Goal: Information Seeking & Learning: Compare options

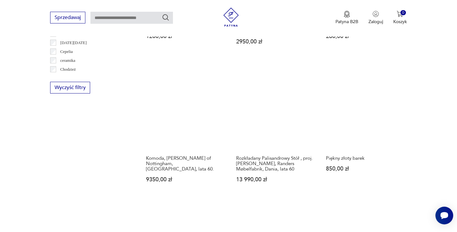
scroll to position [637, 0]
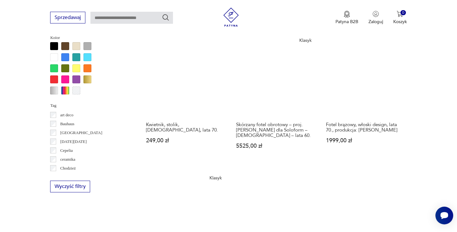
scroll to position [561, 0]
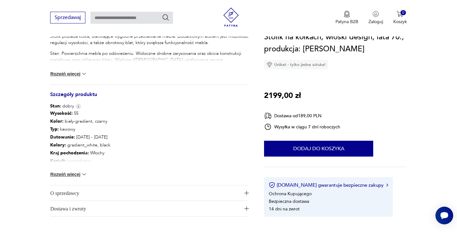
scroll to position [296, 0]
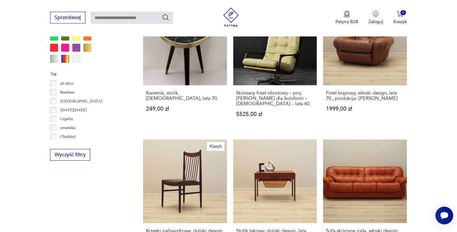
scroll to position [695, 0]
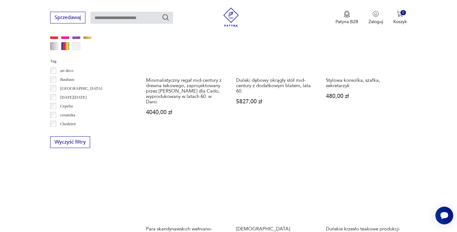
scroll to position [597, 0]
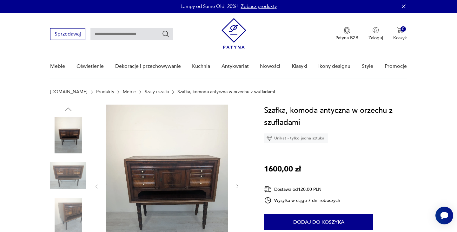
click at [71, 214] on img at bounding box center [68, 216] width 36 height 36
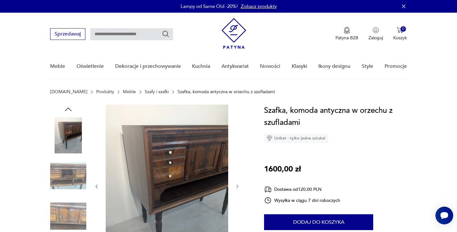
click at [78, 215] on img at bounding box center [68, 216] width 36 height 36
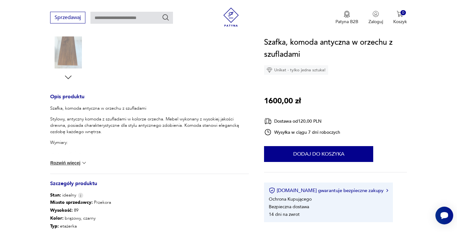
scroll to position [234, 0]
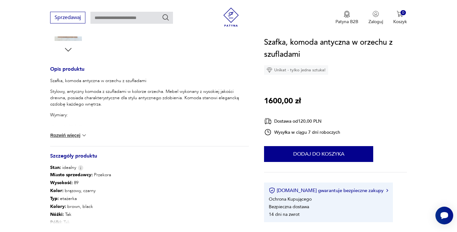
click at [82, 133] on img at bounding box center [84, 135] width 6 height 6
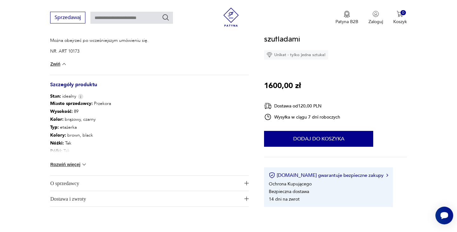
scroll to position [411, 0]
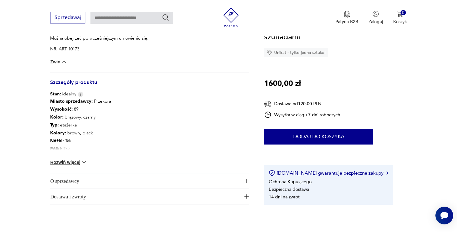
click at [85, 163] on img at bounding box center [84, 162] width 6 height 6
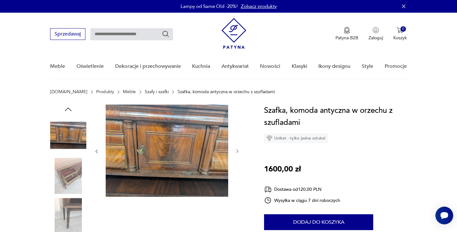
scroll to position [0, 0]
click at [72, 217] on img at bounding box center [68, 216] width 36 height 36
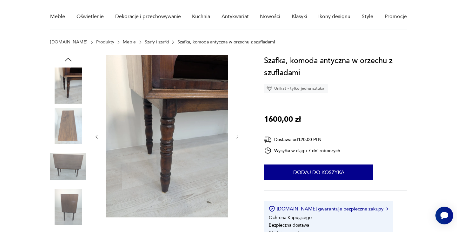
scroll to position [63, 0]
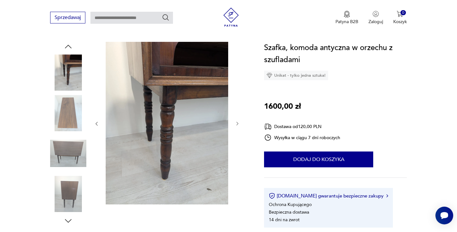
click at [67, 188] on img at bounding box center [68, 194] width 36 height 36
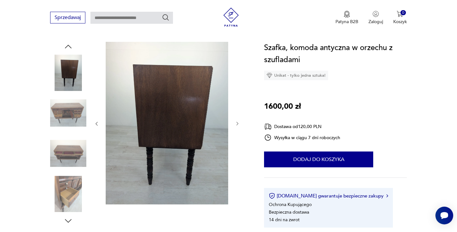
click at [68, 105] on img at bounding box center [68, 113] width 36 height 36
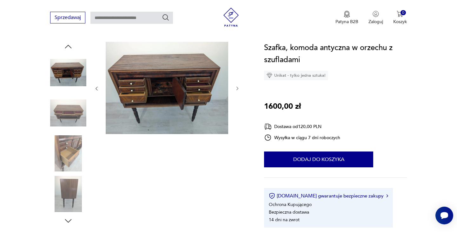
click at [193, 111] on img at bounding box center [167, 88] width 122 height 92
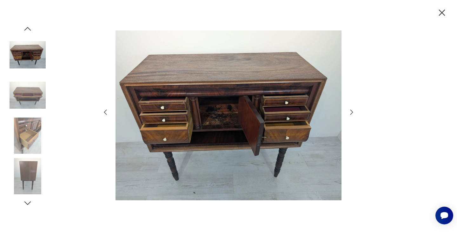
click at [352, 109] on icon "button" at bounding box center [352, 113] width 8 height 8
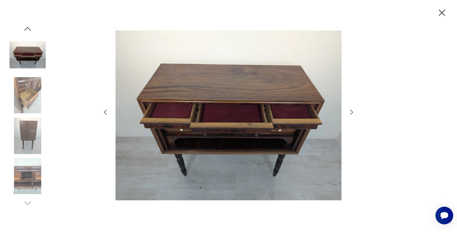
click at [352, 109] on icon "button" at bounding box center [352, 113] width 8 height 8
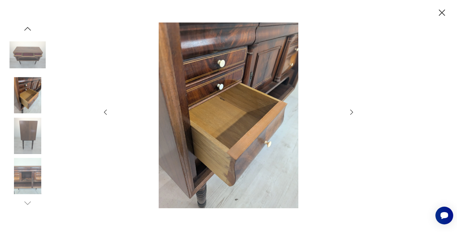
click at [352, 109] on icon "button" at bounding box center [352, 113] width 8 height 8
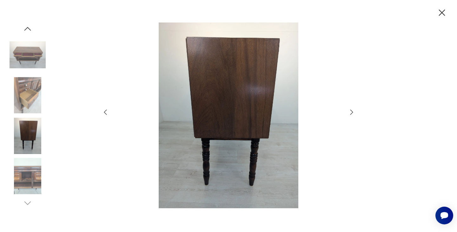
click at [352, 109] on icon "button" at bounding box center [352, 113] width 8 height 8
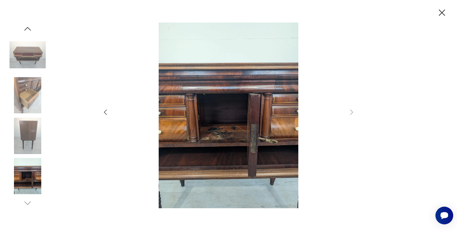
click at [108, 111] on icon "button" at bounding box center [106, 113] width 8 height 8
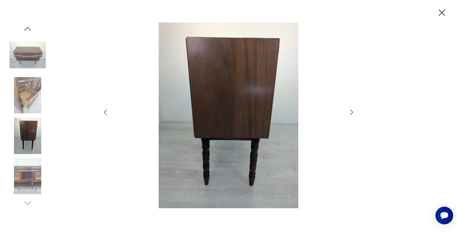
click at [108, 111] on icon "button" at bounding box center [106, 113] width 8 height 8
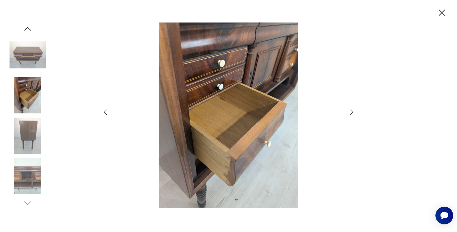
click at [108, 111] on icon "button" at bounding box center [106, 113] width 8 height 8
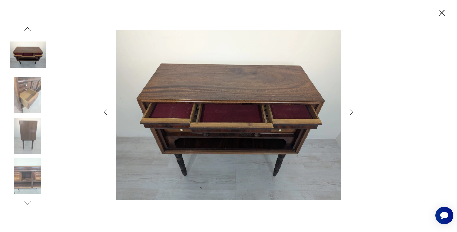
click at [108, 111] on icon "button" at bounding box center [106, 113] width 8 height 8
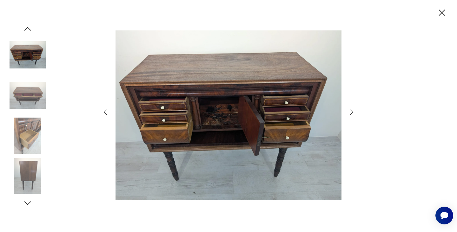
click at [108, 111] on icon "button" at bounding box center [106, 113] width 8 height 8
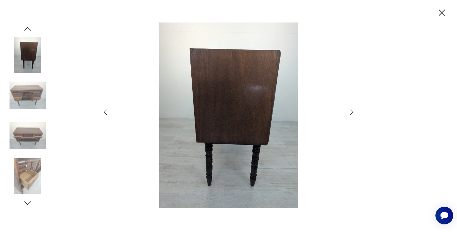
click at [108, 111] on icon "button" at bounding box center [106, 113] width 8 height 8
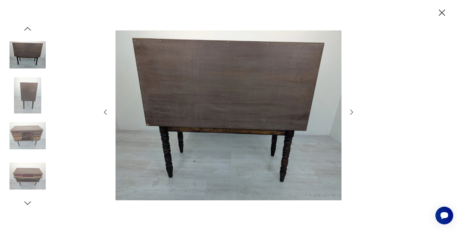
click at [108, 111] on icon "button" at bounding box center [106, 113] width 8 height 8
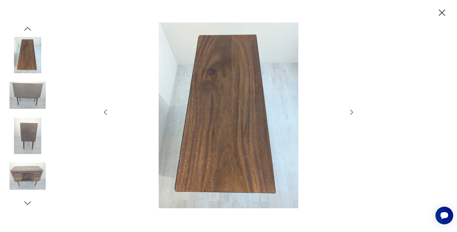
click at [108, 111] on icon "button" at bounding box center [106, 113] width 8 height 8
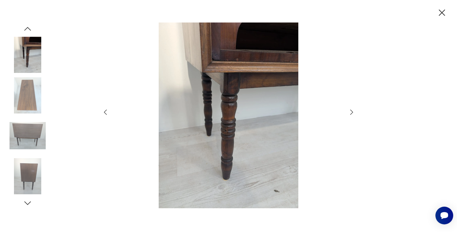
click at [108, 111] on icon "button" at bounding box center [106, 113] width 8 height 8
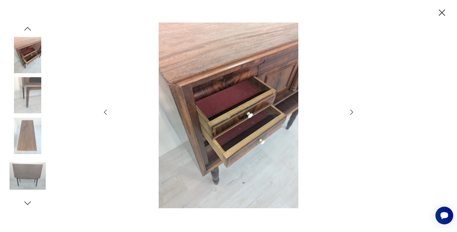
click at [108, 111] on icon "button" at bounding box center [106, 113] width 8 height 8
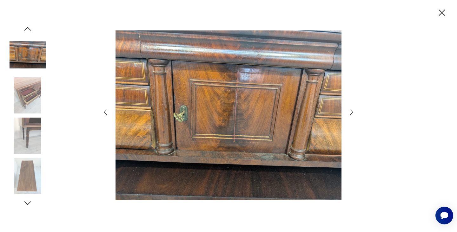
click at [108, 111] on icon "button" at bounding box center [106, 113] width 8 height 8
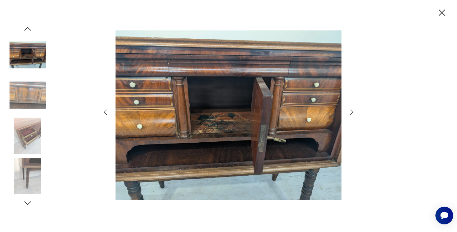
click at [108, 111] on icon "button" at bounding box center [106, 113] width 8 height 8
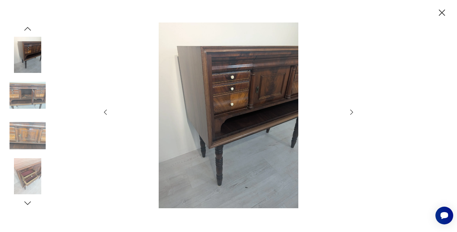
click at [108, 111] on icon "button" at bounding box center [106, 113] width 8 height 8
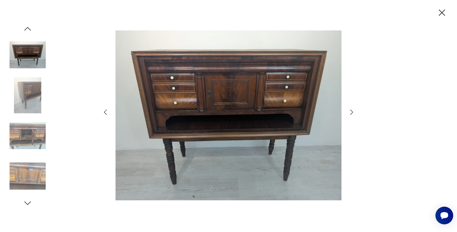
click at [108, 111] on icon "button" at bounding box center [106, 113] width 8 height 8
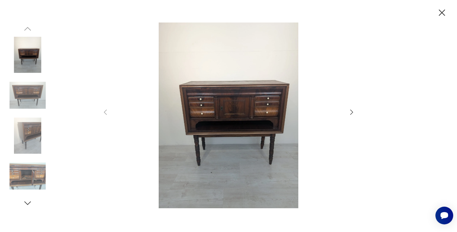
click at [351, 113] on icon "button" at bounding box center [352, 113] width 8 height 8
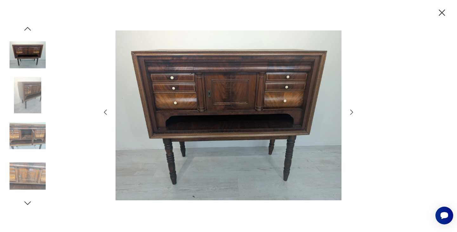
click at [241, 131] on img at bounding box center [228, 116] width 226 height 186
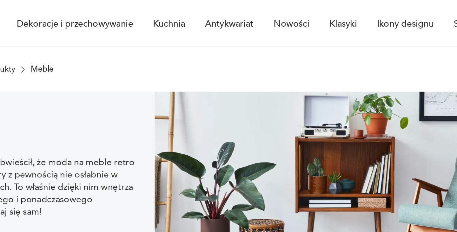
scroll to position [257, 0]
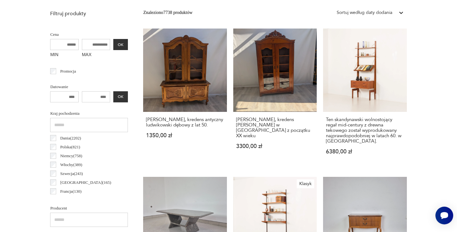
scroll to position [695, 0]
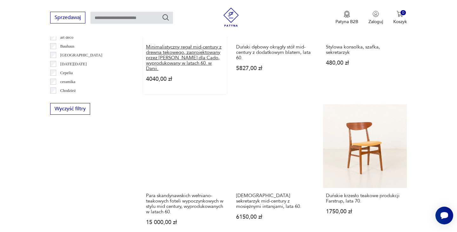
scroll to position [658, 0]
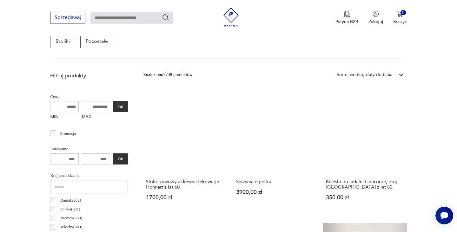
scroll to position [418, 0]
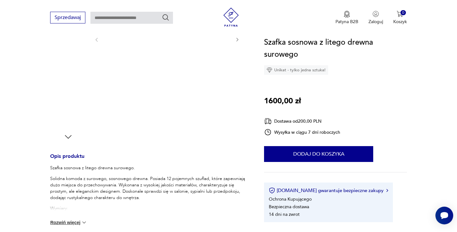
scroll to position [210, 0]
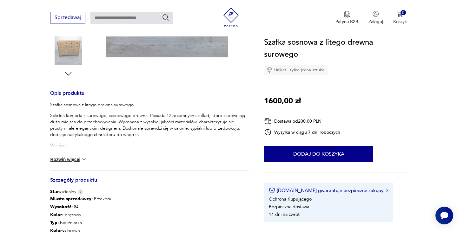
click at [84, 160] on img at bounding box center [84, 159] width 6 height 6
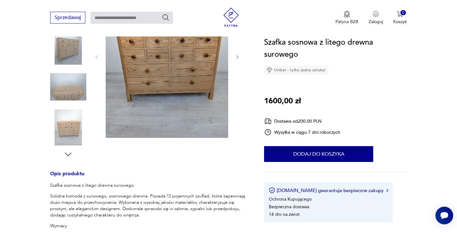
scroll to position [158, 0]
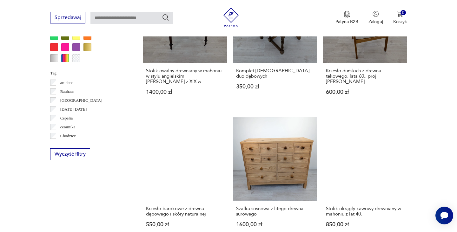
scroll to position [595, 0]
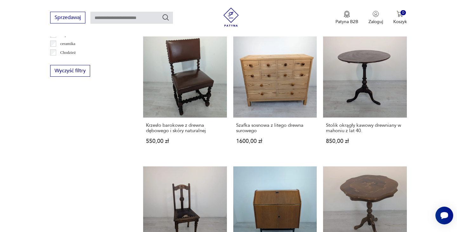
scroll to position [668, 0]
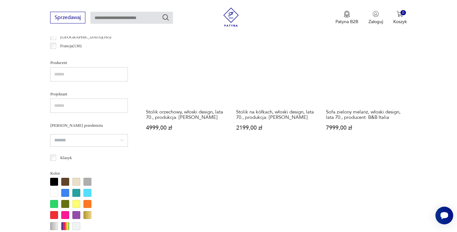
scroll to position [418, 0]
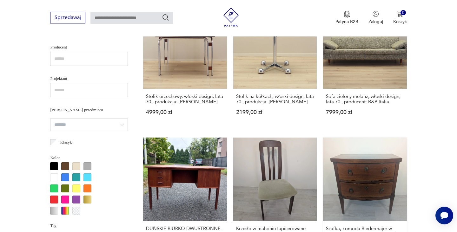
click at [323, 157] on link "Szafka, komoda Biedermajer w [GEOGRAPHIC_DATA] z początku XX wieku 2600,00 zł" at bounding box center [364, 202] width 83 height 128
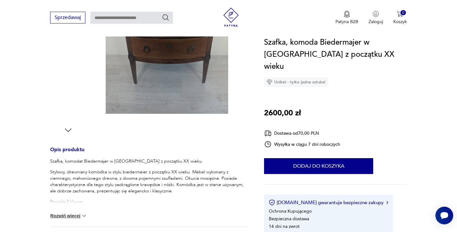
scroll to position [174, 0]
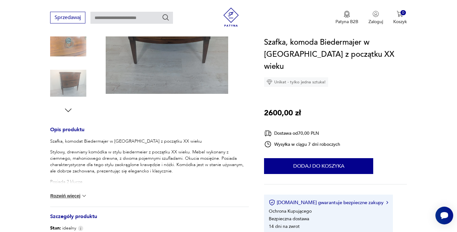
click at [84, 196] on img at bounding box center [84, 196] width 6 height 6
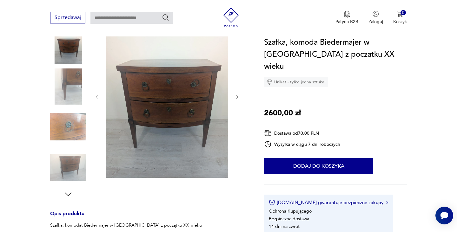
scroll to position [41, 0]
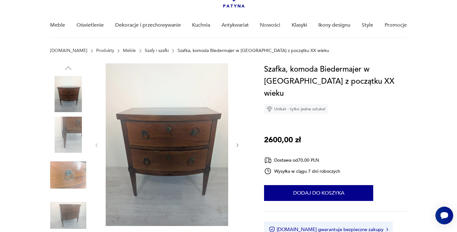
click at [143, 163] on img at bounding box center [167, 144] width 122 height 163
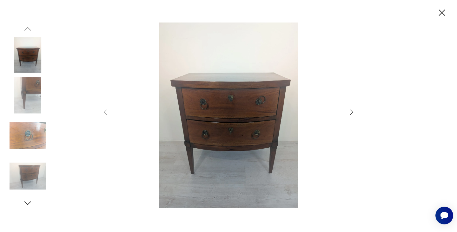
click at [273, 113] on img at bounding box center [228, 116] width 226 height 186
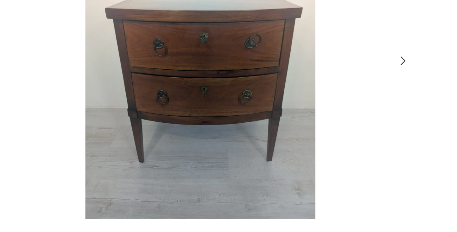
scroll to position [109, 0]
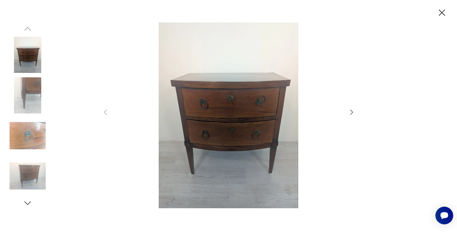
click at [440, 13] on icon "button" at bounding box center [441, 12] width 11 height 11
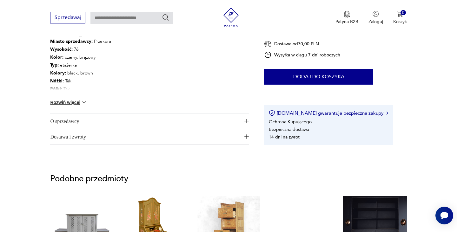
scroll to position [445, 0]
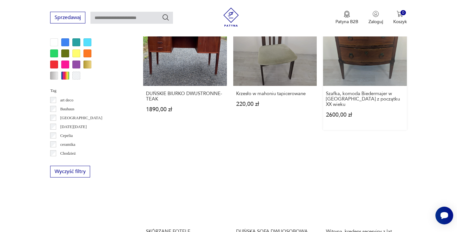
scroll to position [591, 0]
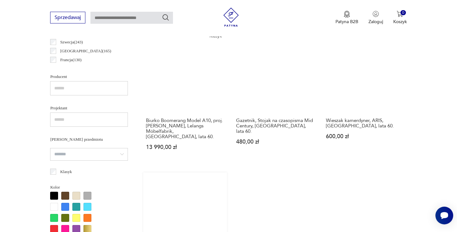
scroll to position [411, 0]
